Goal: Transaction & Acquisition: Purchase product/service

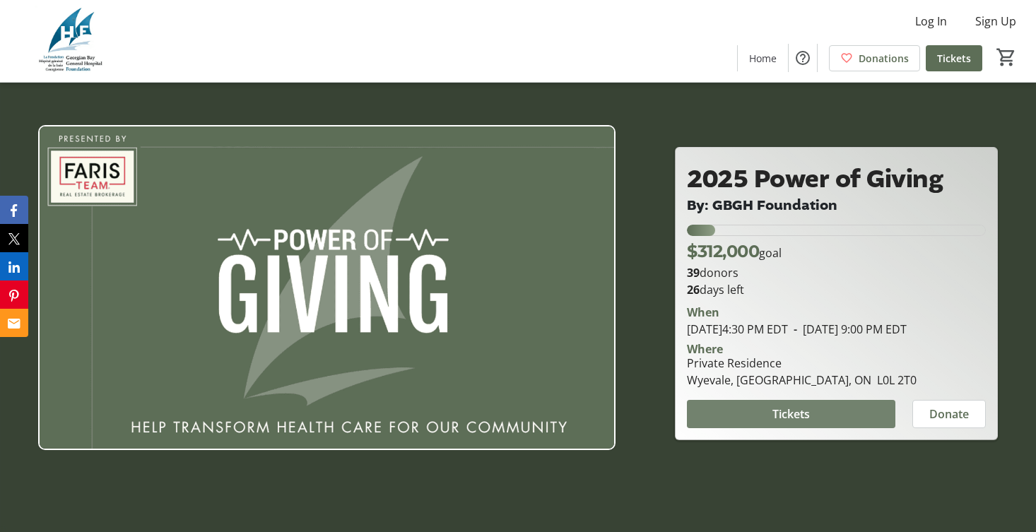
click at [805, 420] on span "Tickets" at bounding box center [790, 414] width 37 height 17
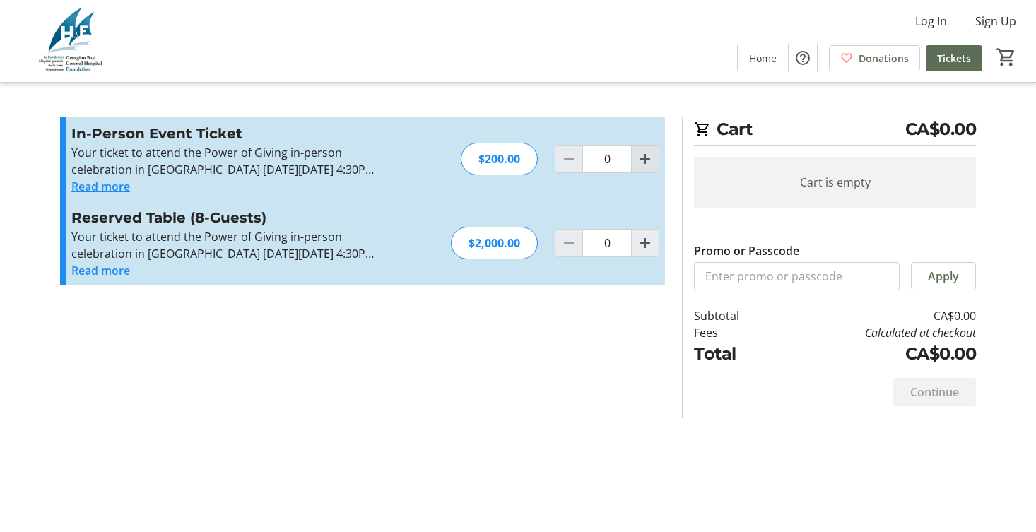
click at [652, 158] on mat-icon "Increment by one" at bounding box center [645, 158] width 17 height 17
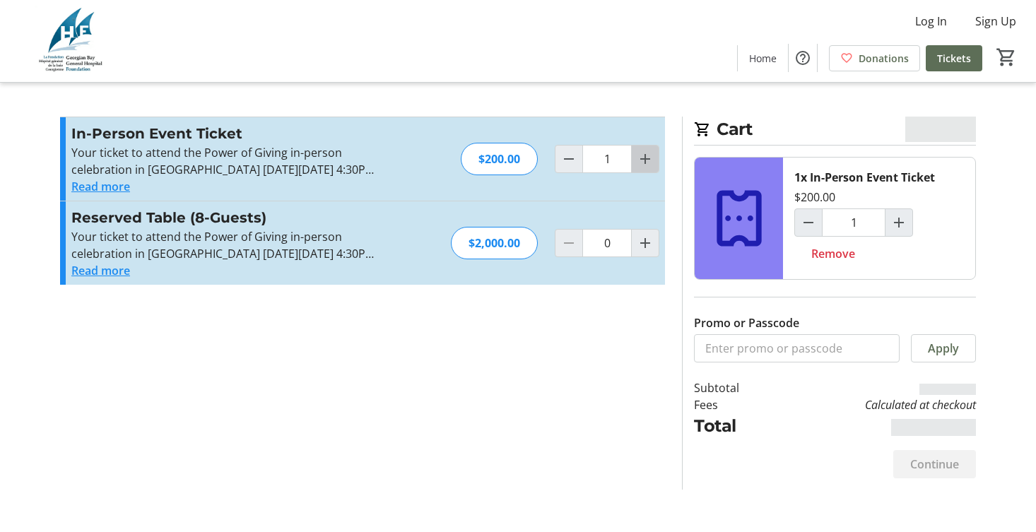
click at [652, 158] on mat-icon "Increment by one" at bounding box center [645, 158] width 17 height 17
type input "2"
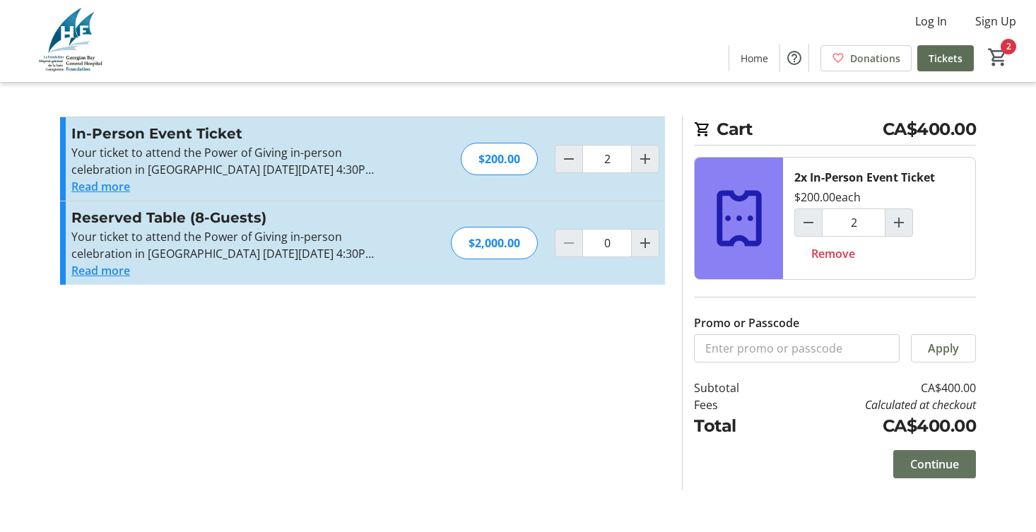
click at [912, 463] on span "Continue" at bounding box center [934, 464] width 49 height 17
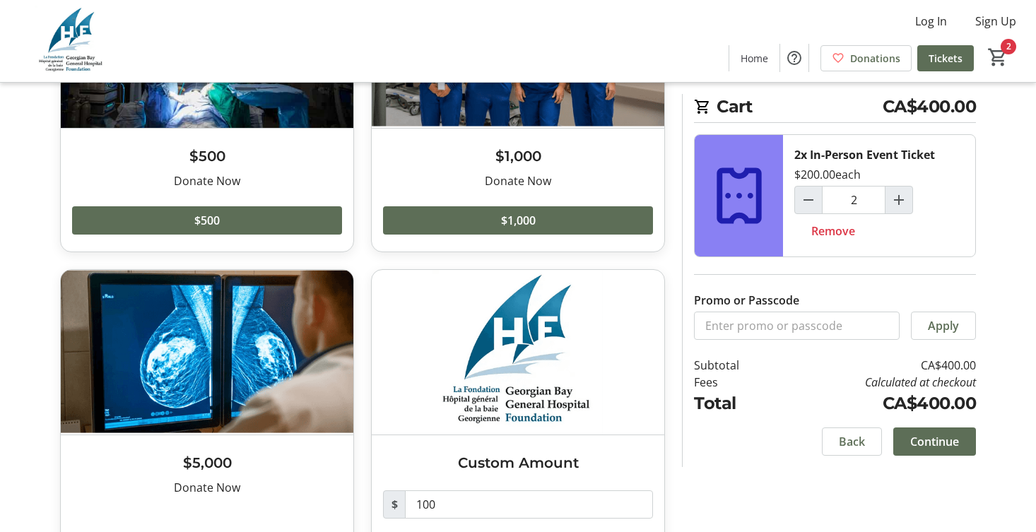
scroll to position [263, 0]
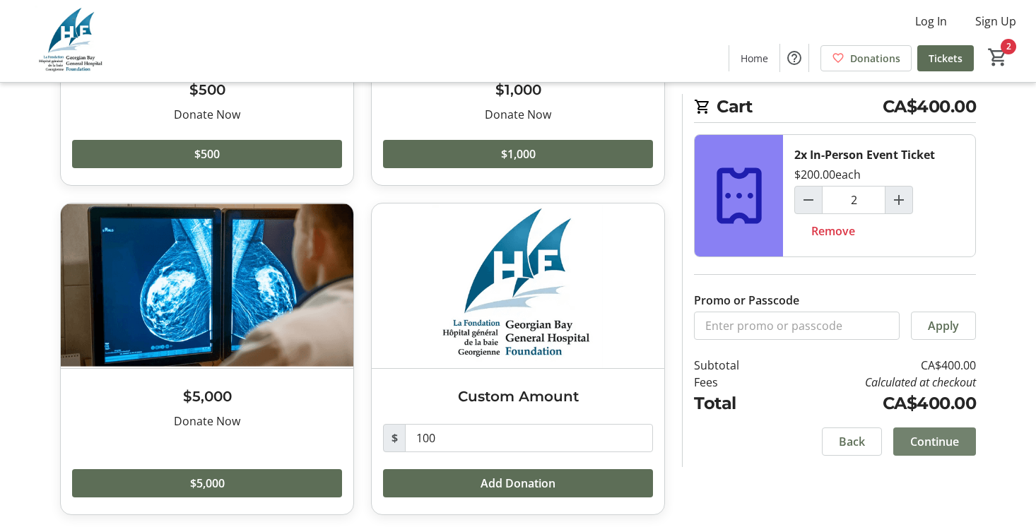
click at [914, 445] on span "Continue" at bounding box center [934, 441] width 49 height 17
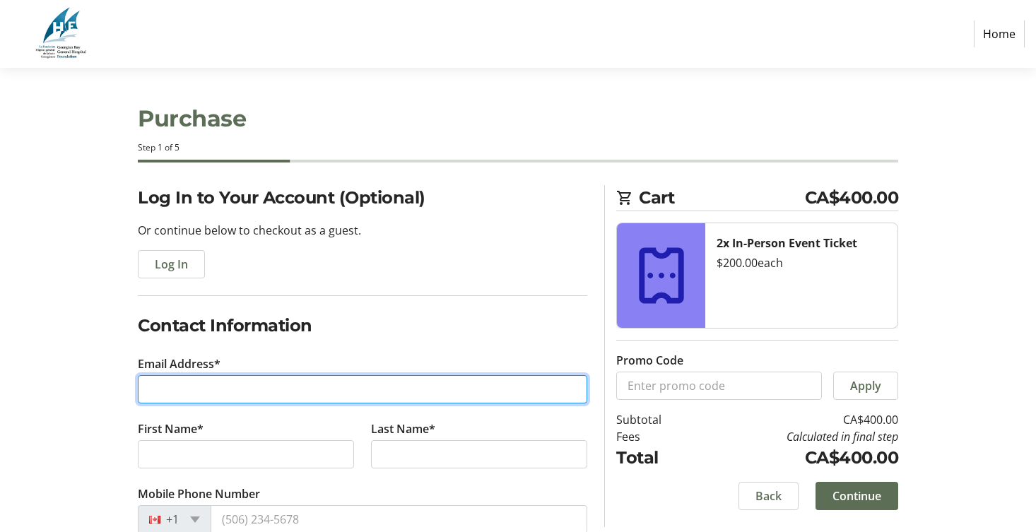
click at [386, 391] on input "Email Address*" at bounding box center [362, 389] width 449 height 28
type input "[EMAIL_ADDRESS][DOMAIN_NAME]"
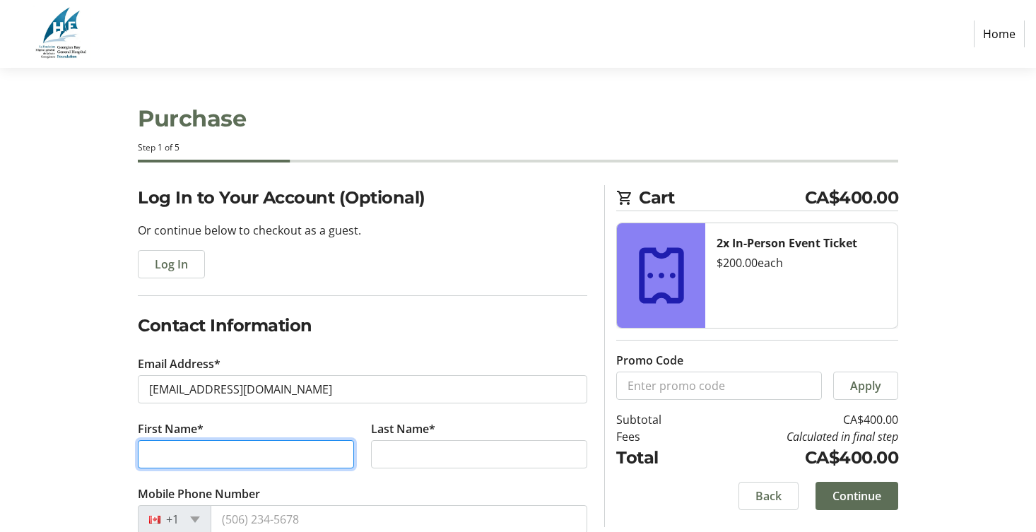
type input "[PERSON_NAME]"
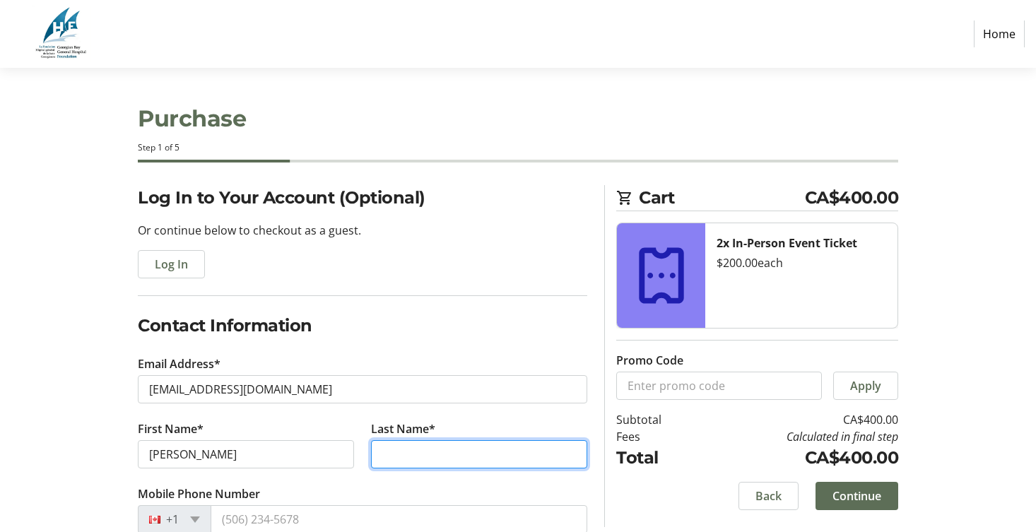
type input "[PERSON_NAME]"
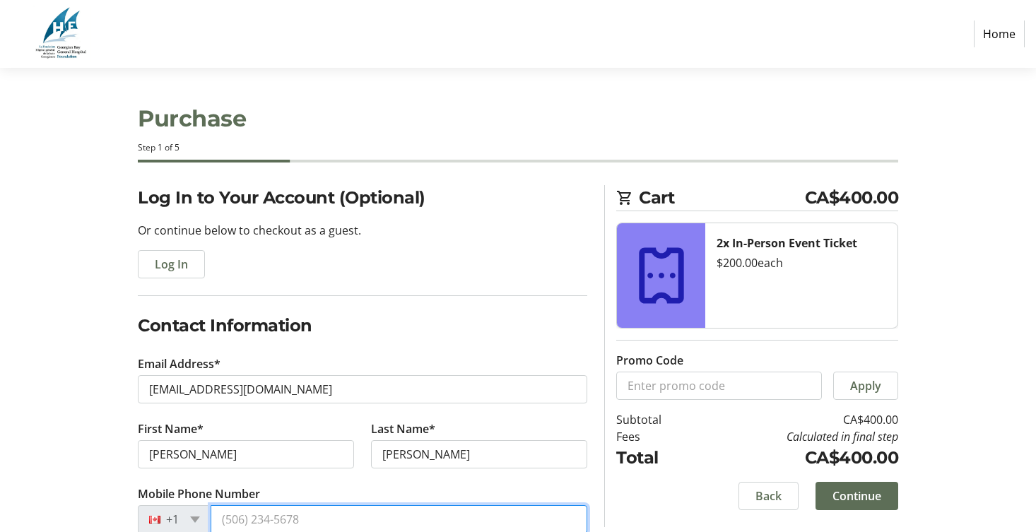
type input "[PHONE_NUMBER]"
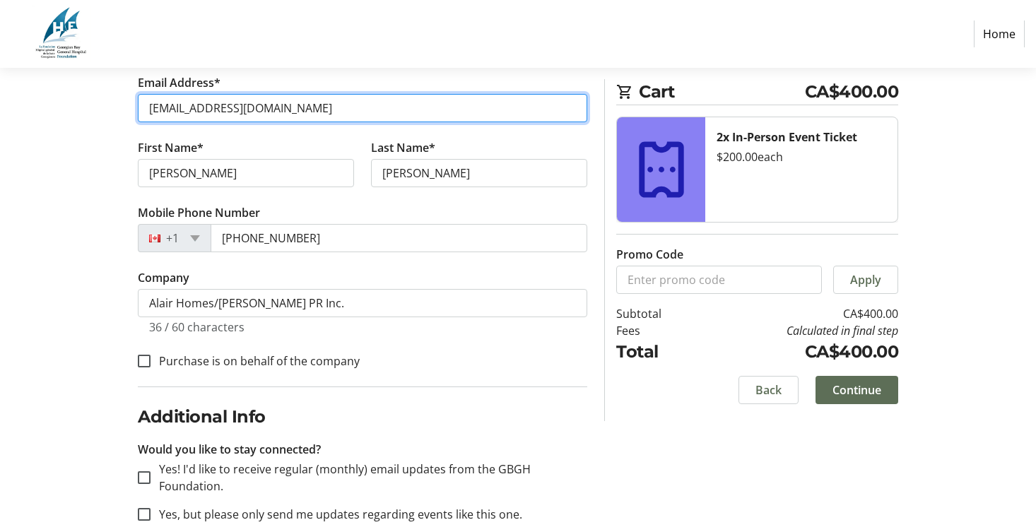
scroll to position [282, 0]
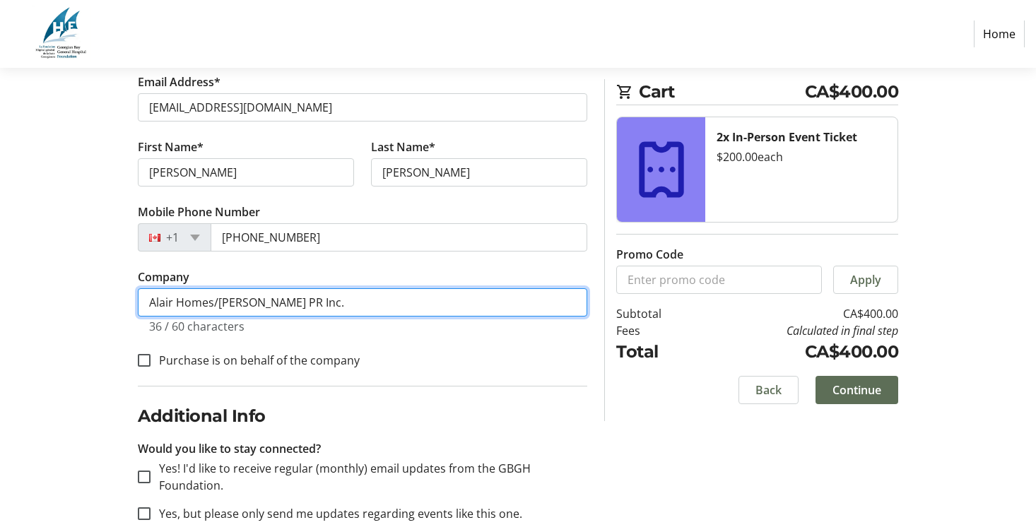
drag, startPoint x: 216, startPoint y: 302, endPoint x: 129, endPoint y: 302, distance: 87.6
click at [129, 302] on div "Log In to Your Account (Optional) Or continue below to checkout as a guest. Log…" at bounding box center [518, 243] width 933 height 681
type input "[PERSON_NAME] PR Inc."
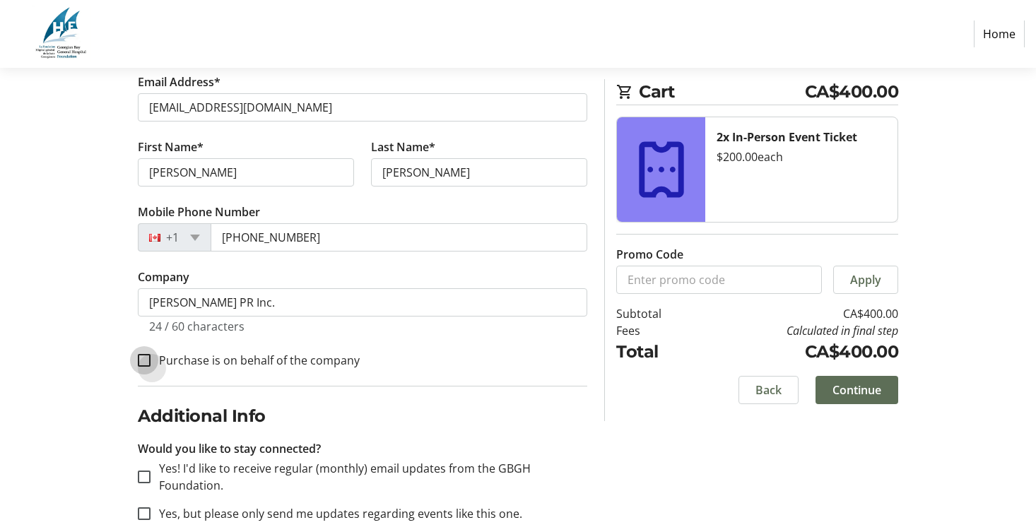
click at [143, 355] on input "Purchase is on behalf of the company" at bounding box center [144, 360] width 13 height 13
checkbox input "true"
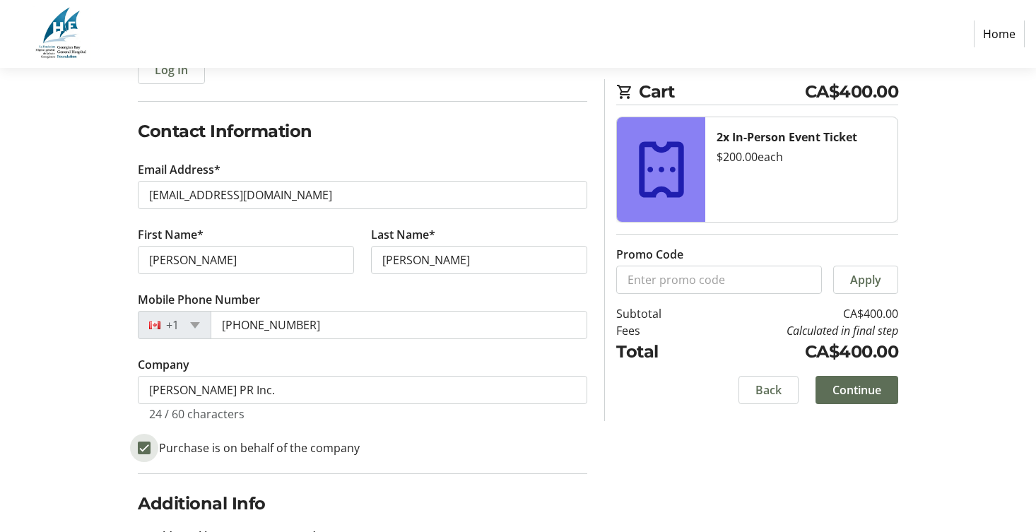
scroll to position [287, 0]
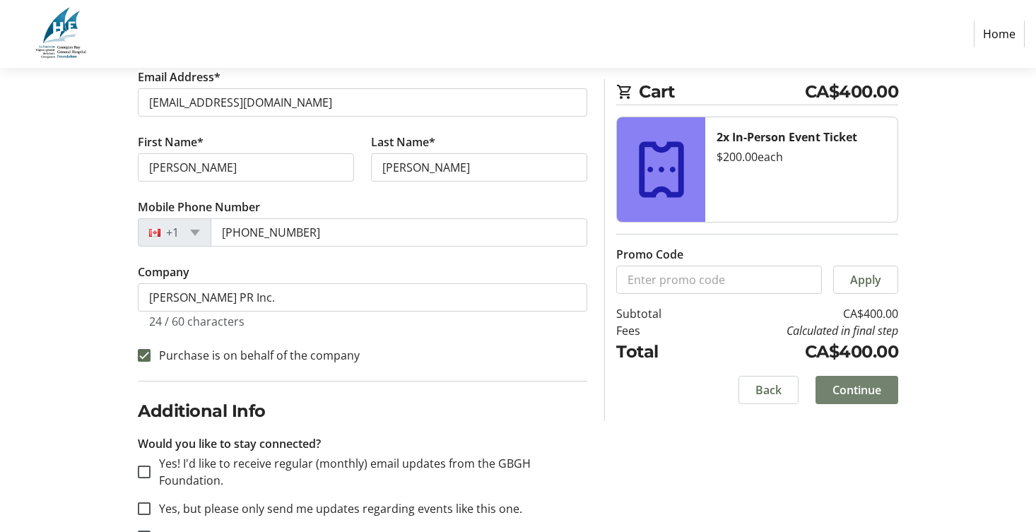
click at [863, 395] on span "Continue" at bounding box center [856, 390] width 49 height 17
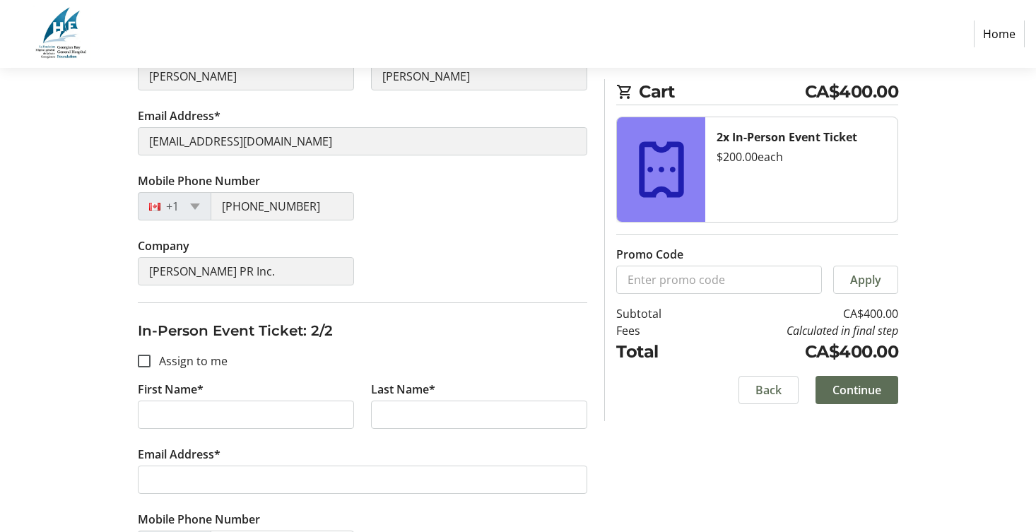
scroll to position [353, 0]
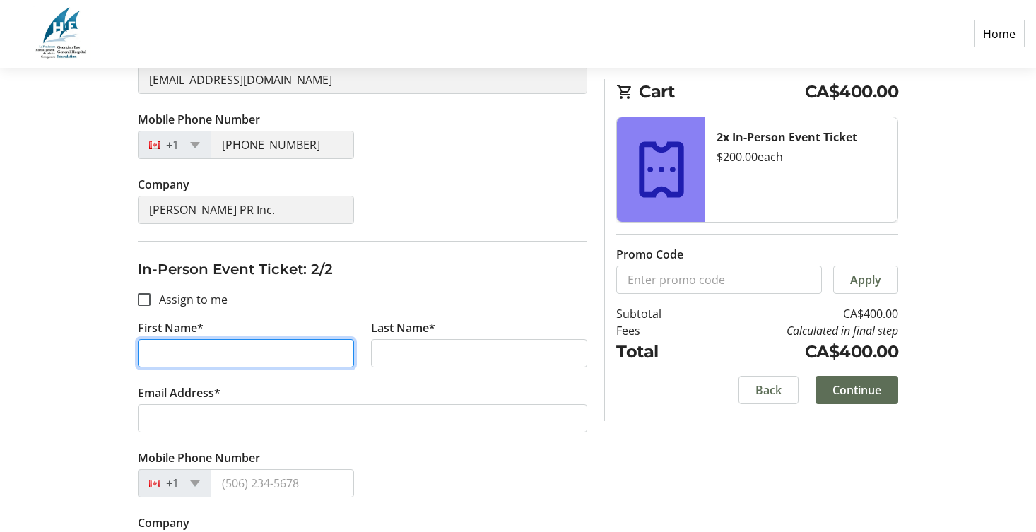
click at [282, 359] on input "First Name*" at bounding box center [246, 353] width 216 height 28
type input "[PERSON_NAME]"
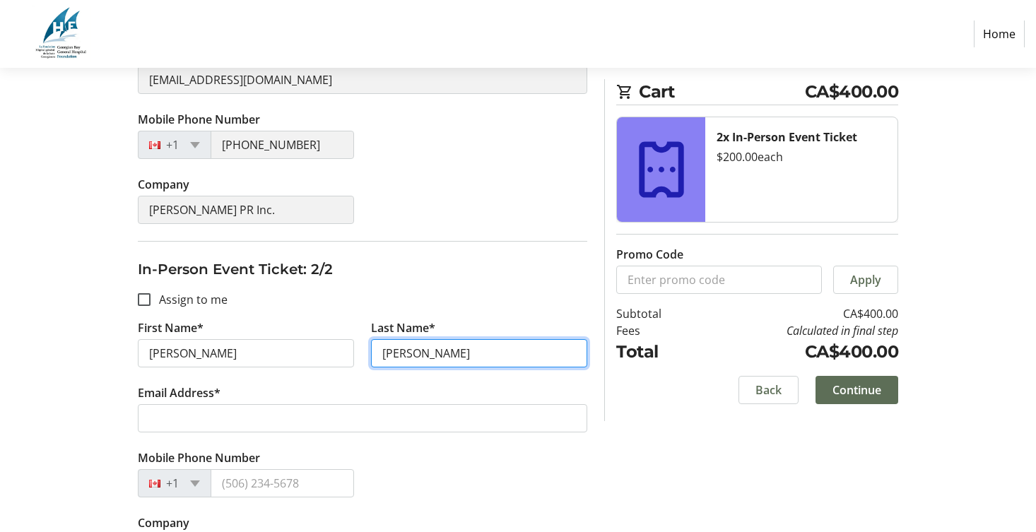
type input "[PERSON_NAME]"
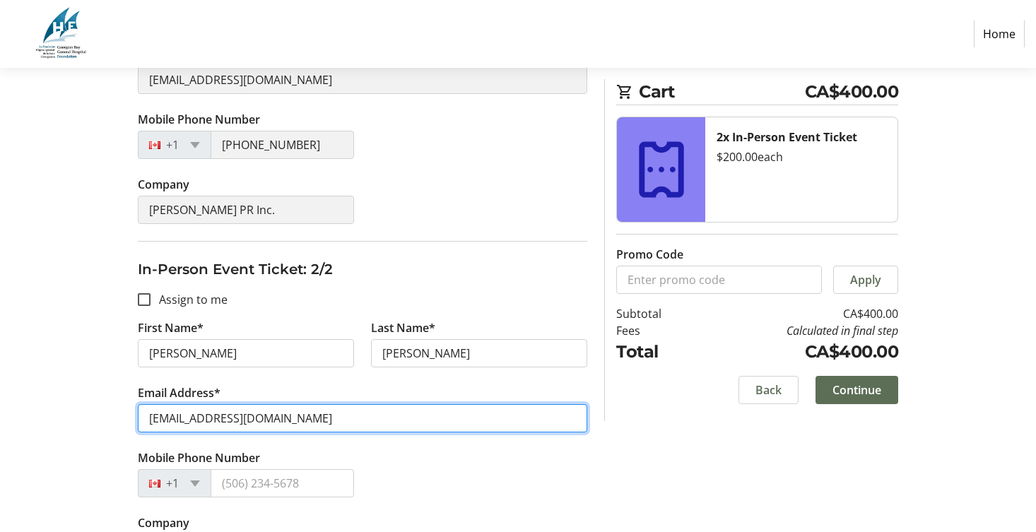
scroll to position [401, 0]
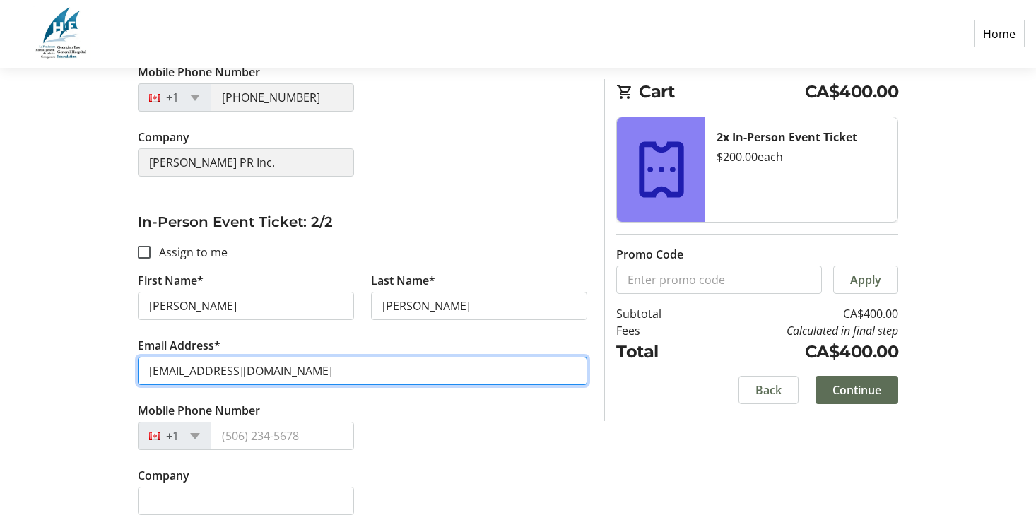
type input "[EMAIL_ADDRESS][DOMAIN_NAME]"
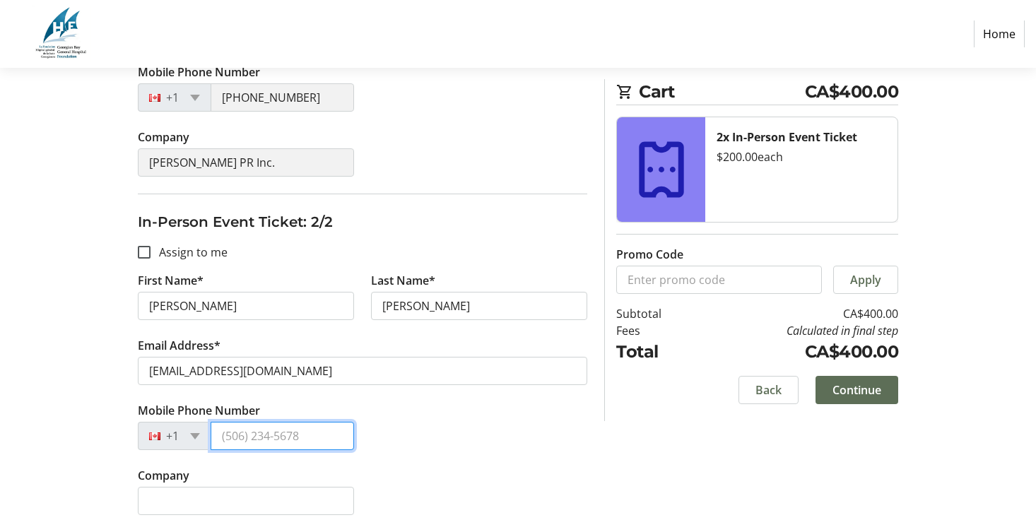
click at [307, 433] on input "Mobile Phone Number" at bounding box center [282, 436] width 143 height 28
type input "[PHONE_NUMBER]"
type input "Alair Homes/[PERSON_NAME] PR Inc."
type input "[PHONE_NUMBER]"
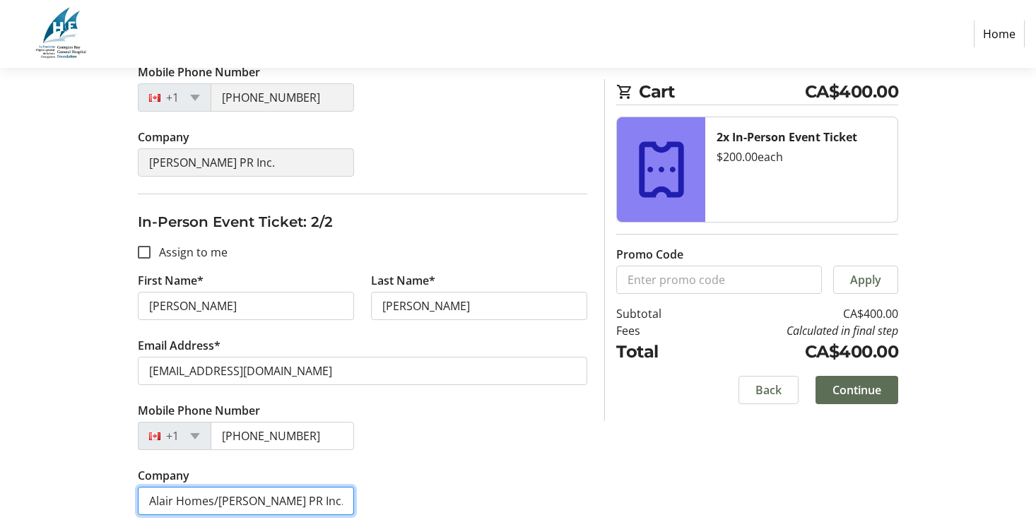
drag, startPoint x: 218, startPoint y: 501, endPoint x: 131, endPoint y: 501, distance: 86.2
click at [131, 501] on tr-form-field "Company Alair Homes/[PERSON_NAME] PR Inc." at bounding box center [245, 499] width 233 height 65
type input "[PERSON_NAME] PR Inc."
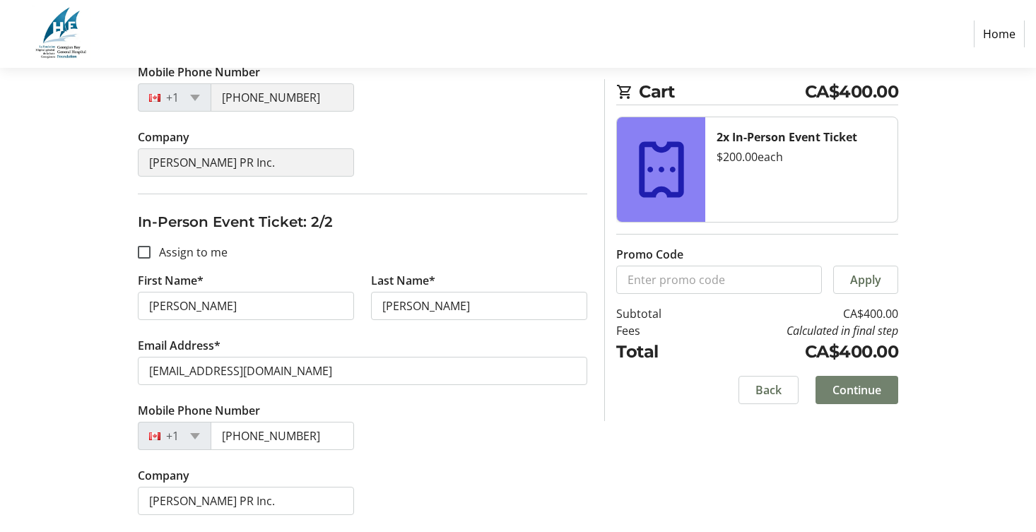
click at [891, 382] on span at bounding box center [856, 390] width 83 height 34
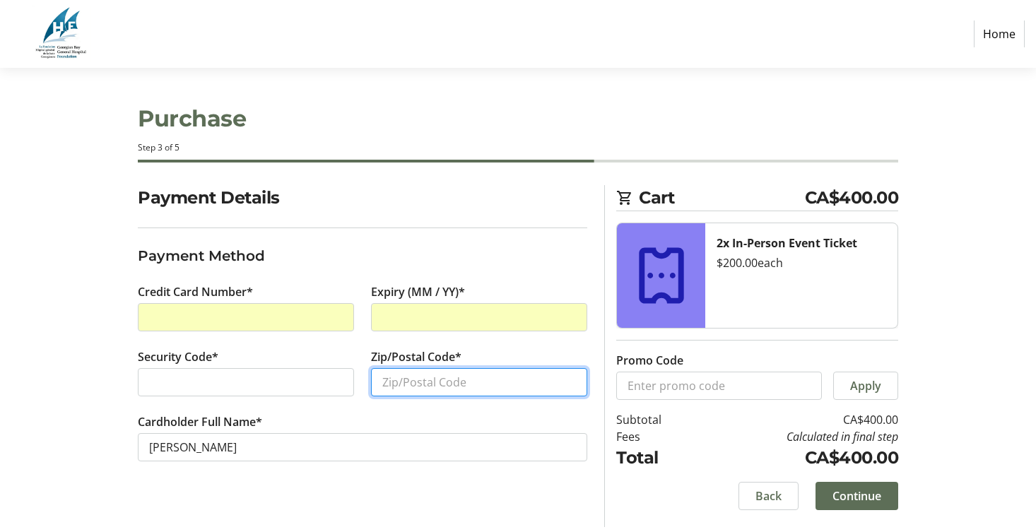
click at [413, 384] on input "Zip/Postal Code*" at bounding box center [479, 382] width 216 height 28
type input "M5V2V6"
click at [865, 494] on span "Continue" at bounding box center [856, 496] width 49 height 17
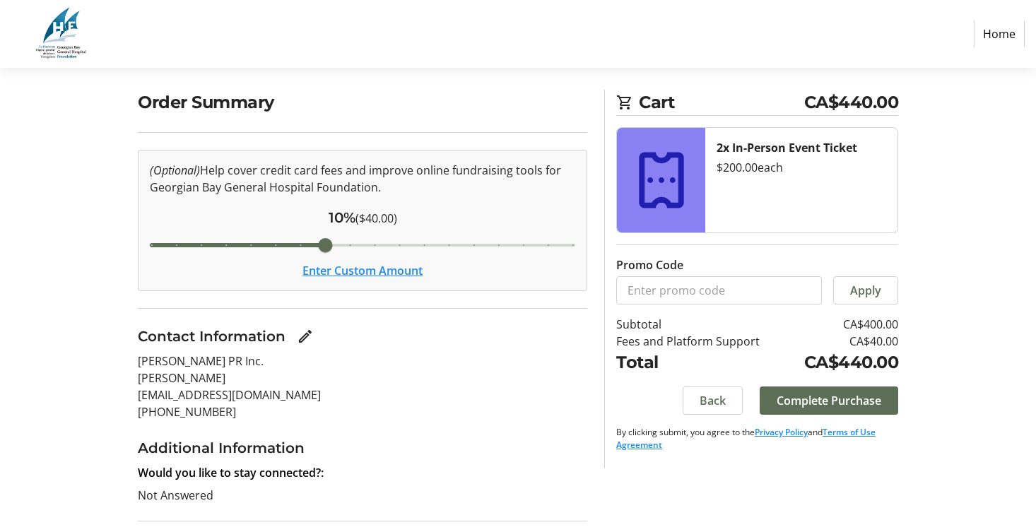
scroll to position [81, 0]
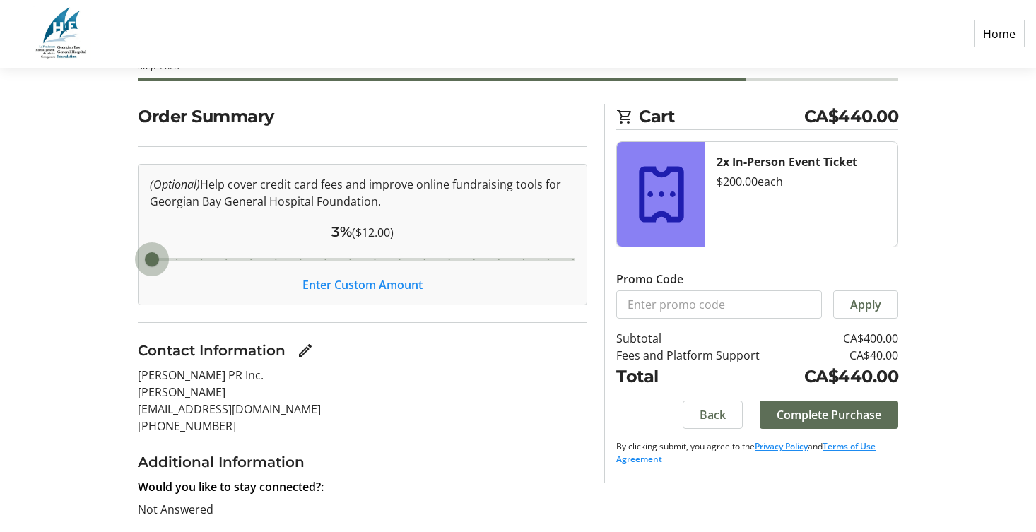
type input "3"
drag, startPoint x: 327, startPoint y: 259, endPoint x: 122, endPoint y: 254, distance: 205.0
click at [122, 254] on div "Order Summary (Optional) Help cover credit card fees and improve online fundrai…" at bounding box center [518, 387] width 933 height 566
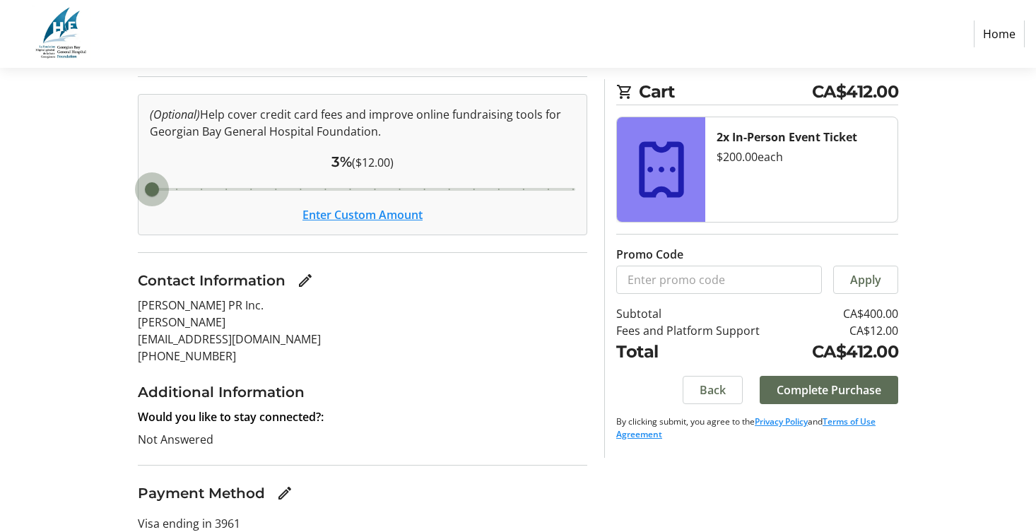
scroll to position [57, 0]
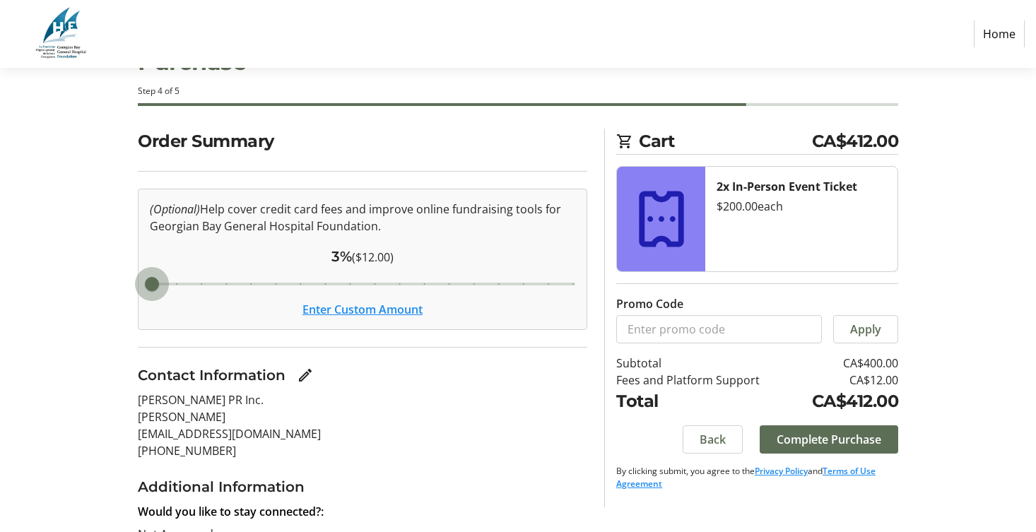
click at [381, 262] on div "3% ($12.00)" at bounding box center [362, 256] width 425 height 21
drag, startPoint x: 380, startPoint y: 255, endPoint x: 310, endPoint y: 255, distance: 69.9
click at [310, 255] on div "3% ($12.00)" at bounding box center [362, 256] width 425 height 21
drag, startPoint x: 153, startPoint y: 280, endPoint x: 122, endPoint y: 280, distance: 31.1
click at [135, 280] on input "Cover fees percentage" at bounding box center [362, 283] width 455 height 31
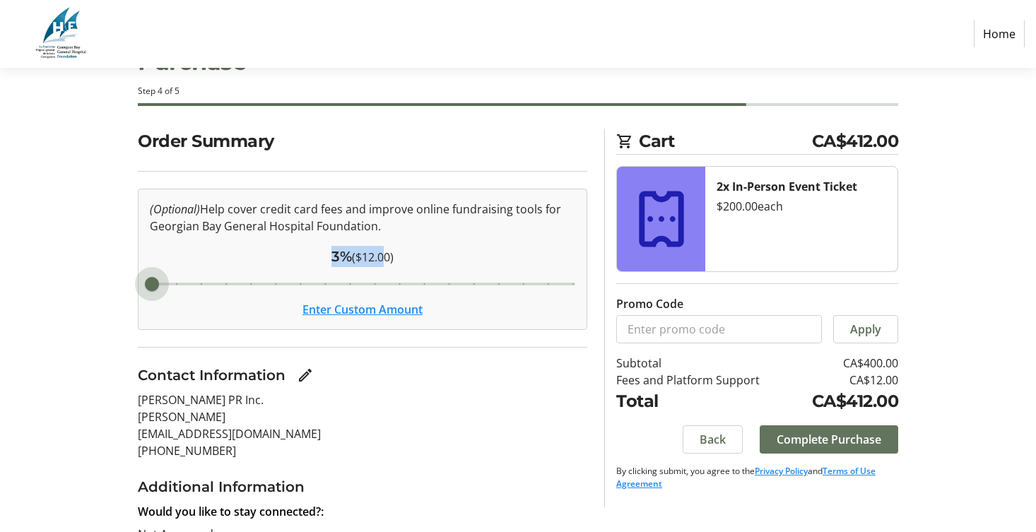
click at [793, 438] on span "Complete Purchase" at bounding box center [828, 439] width 105 height 17
